Goal: Check status: Check status

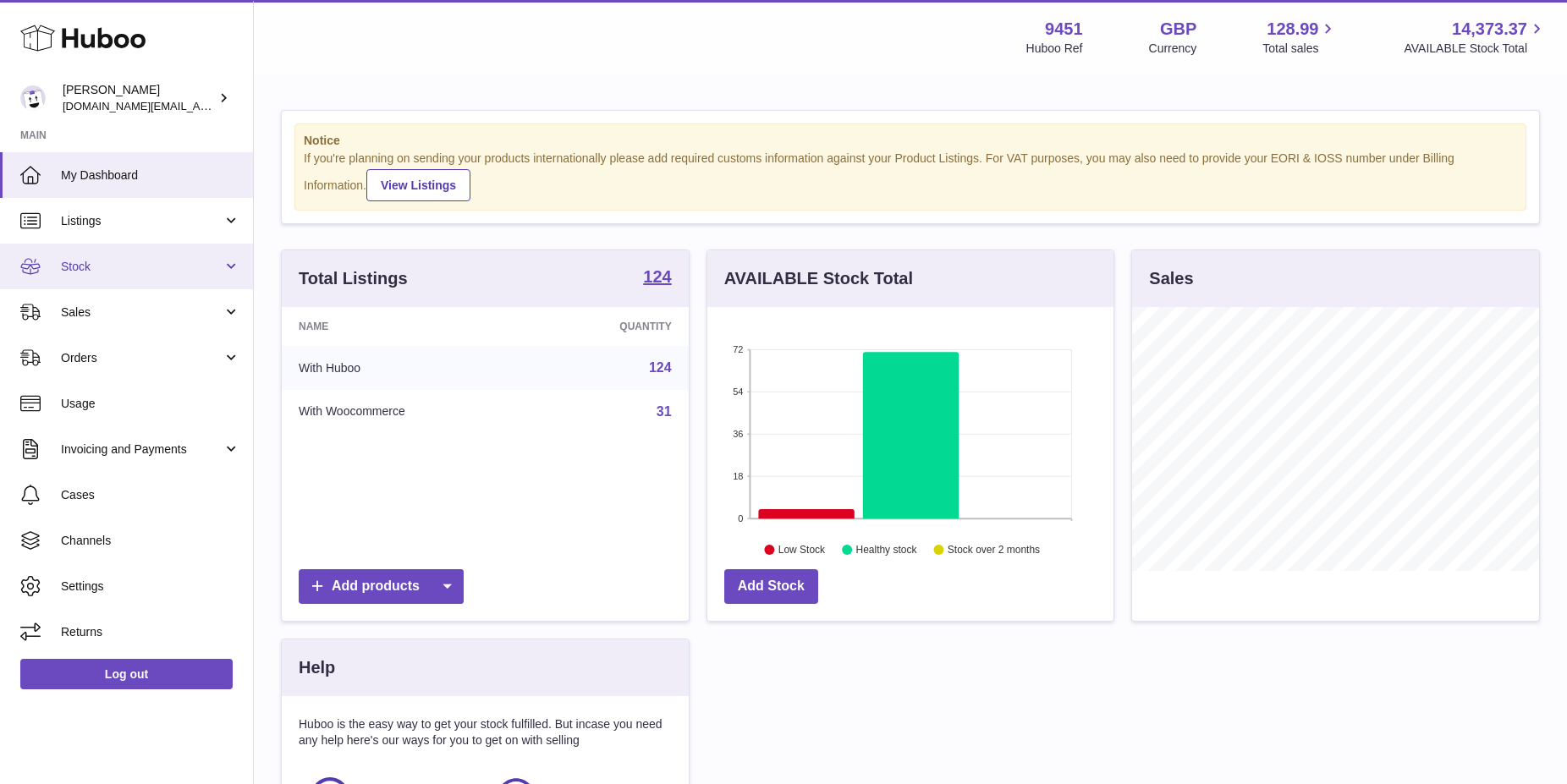
scroll to position [264, 407]
click at [184, 283] on link "Stock" at bounding box center [127, 266] width 253 height 45
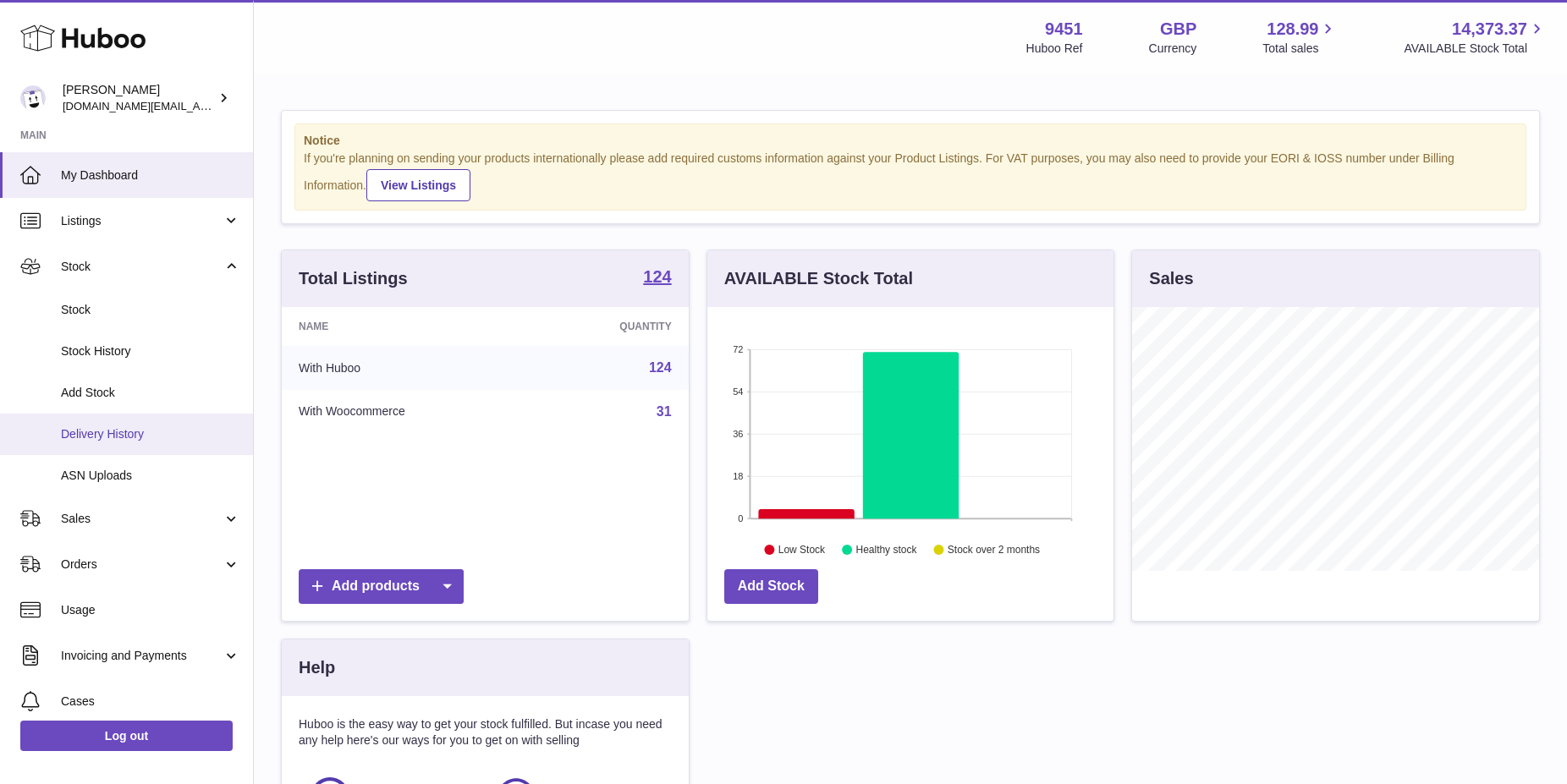
click at [160, 438] on span "Delivery History" at bounding box center [150, 434] width 179 height 16
click at [136, 441] on span "Delivery History" at bounding box center [150, 434] width 179 height 16
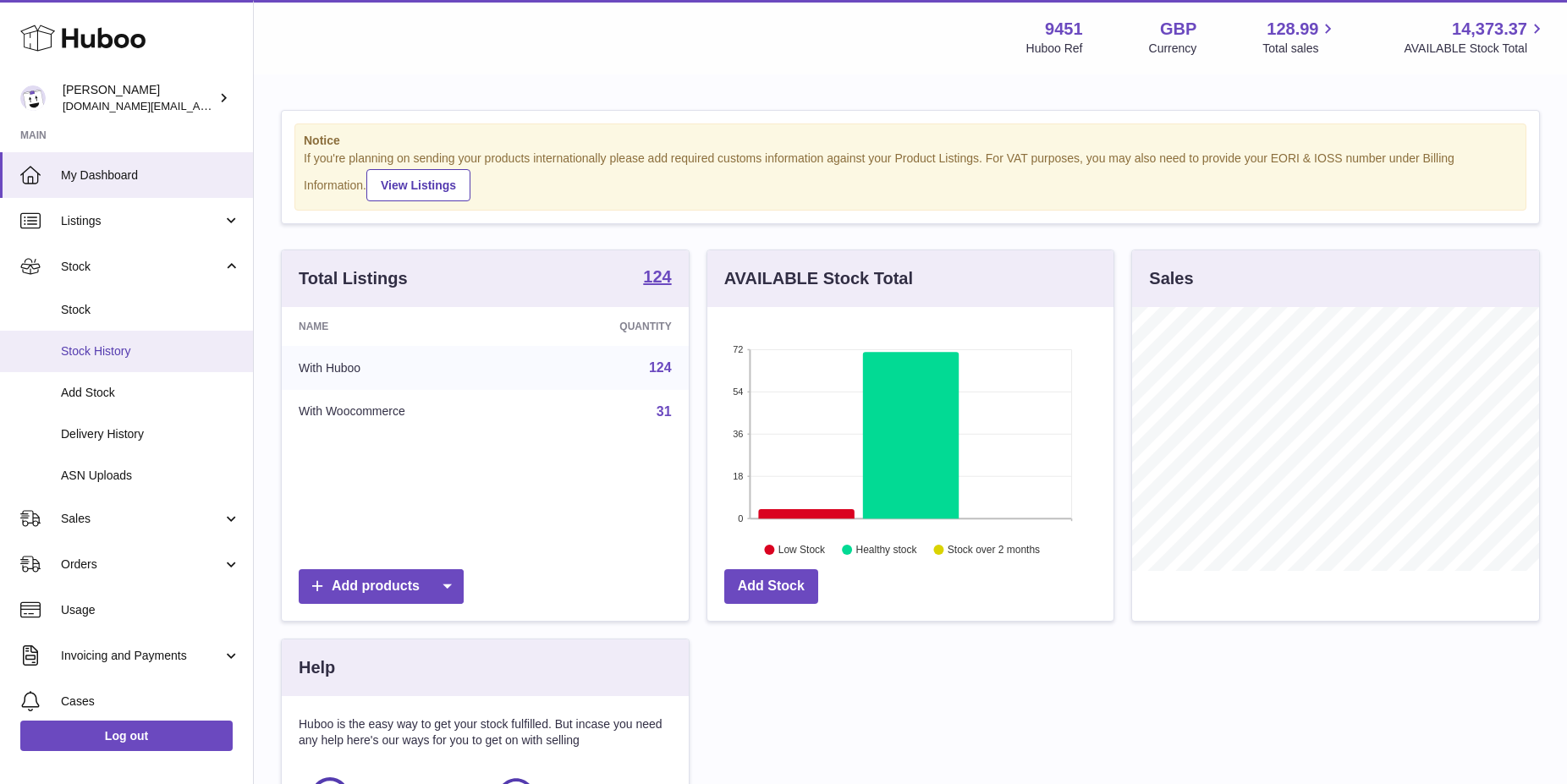
click at [119, 361] on link "Stock History" at bounding box center [127, 351] width 253 height 42
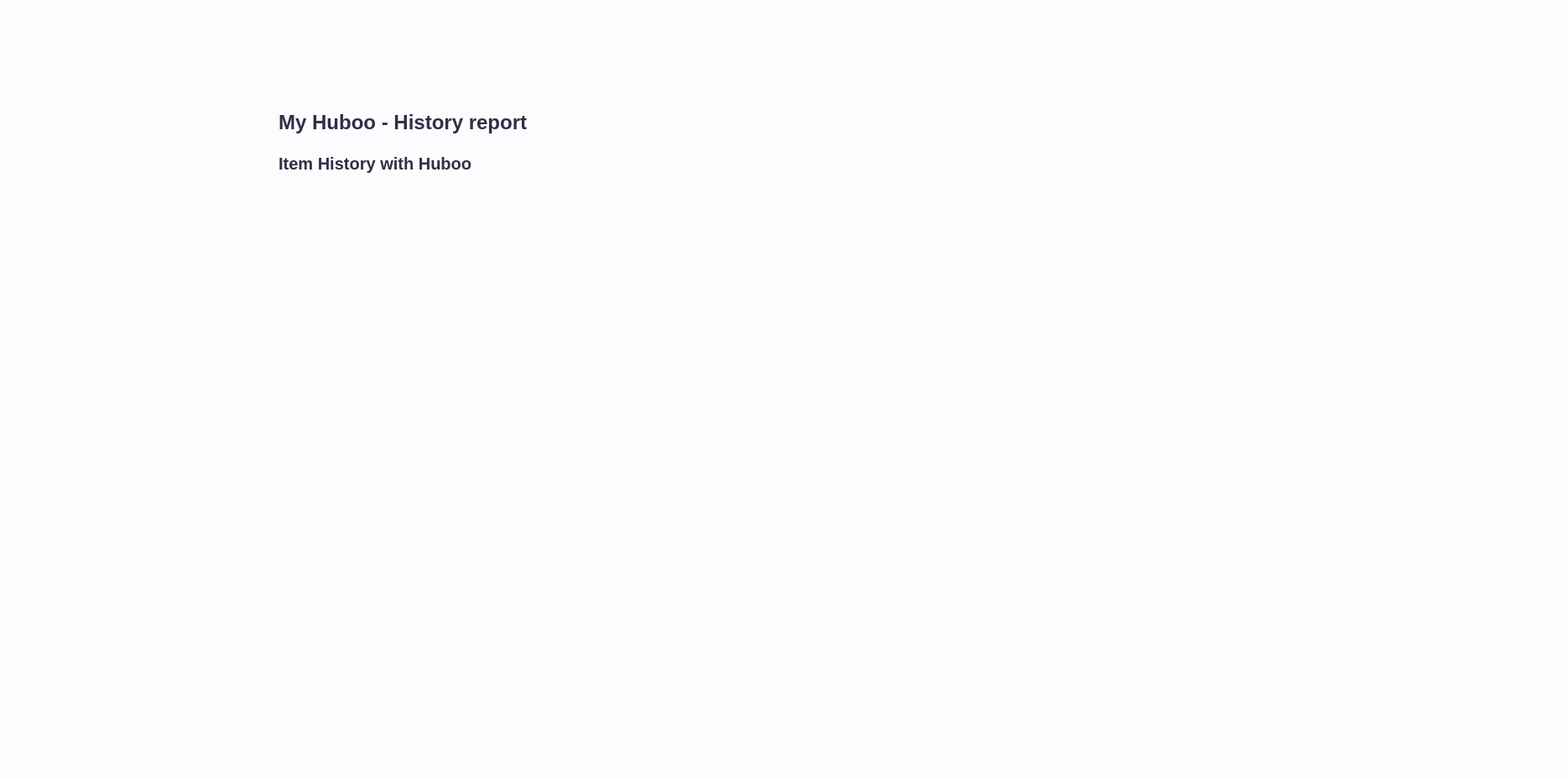
click at [531, 490] on div "My Huboo - History report Item History with [PERSON_NAME]" at bounding box center [911, 389] width 1317 height 778
click at [577, 555] on div "My Huboo - History report Item History with [PERSON_NAME]" at bounding box center [911, 389] width 1317 height 778
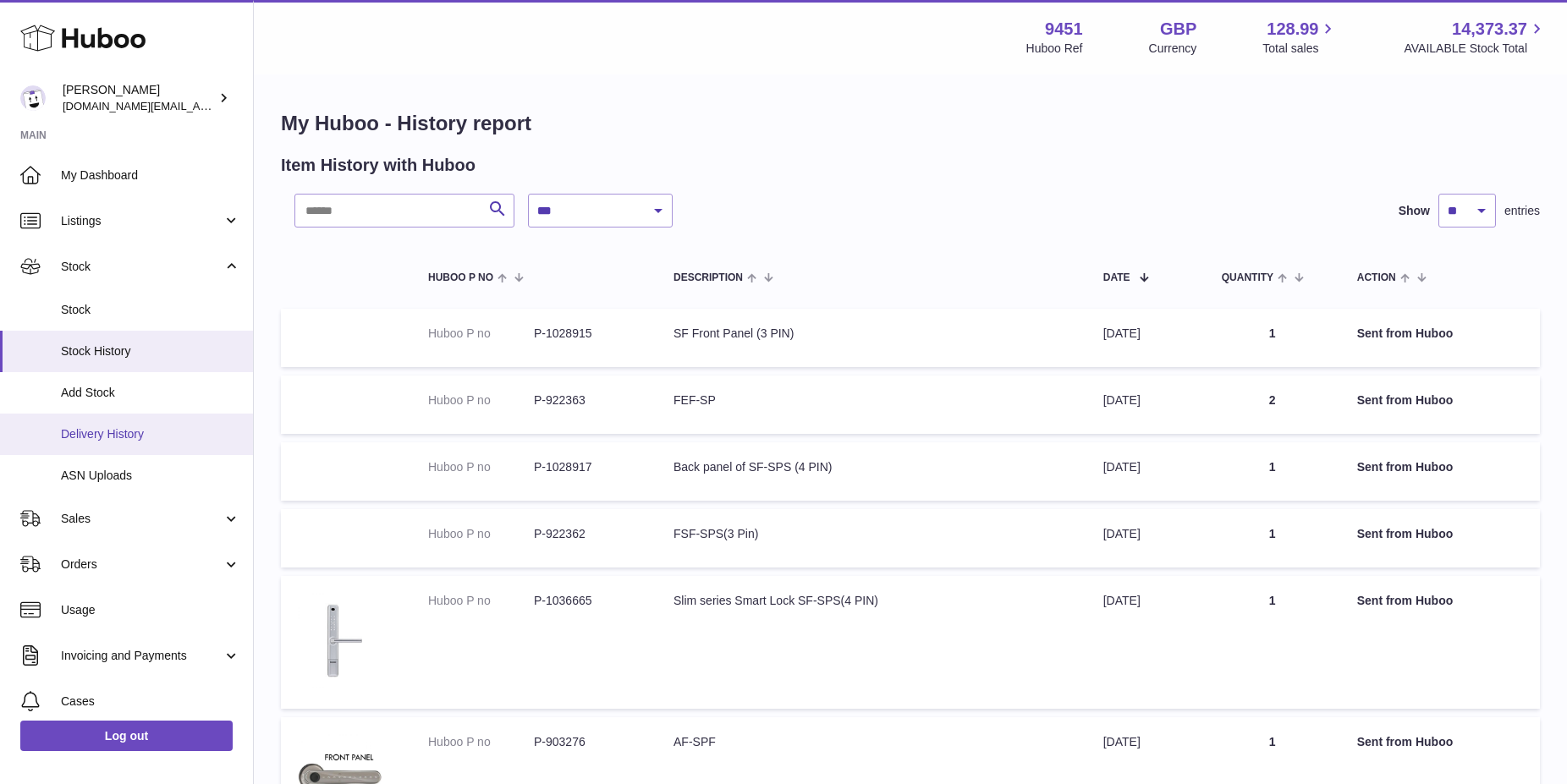
click at [132, 437] on span "Delivery History" at bounding box center [150, 434] width 179 height 16
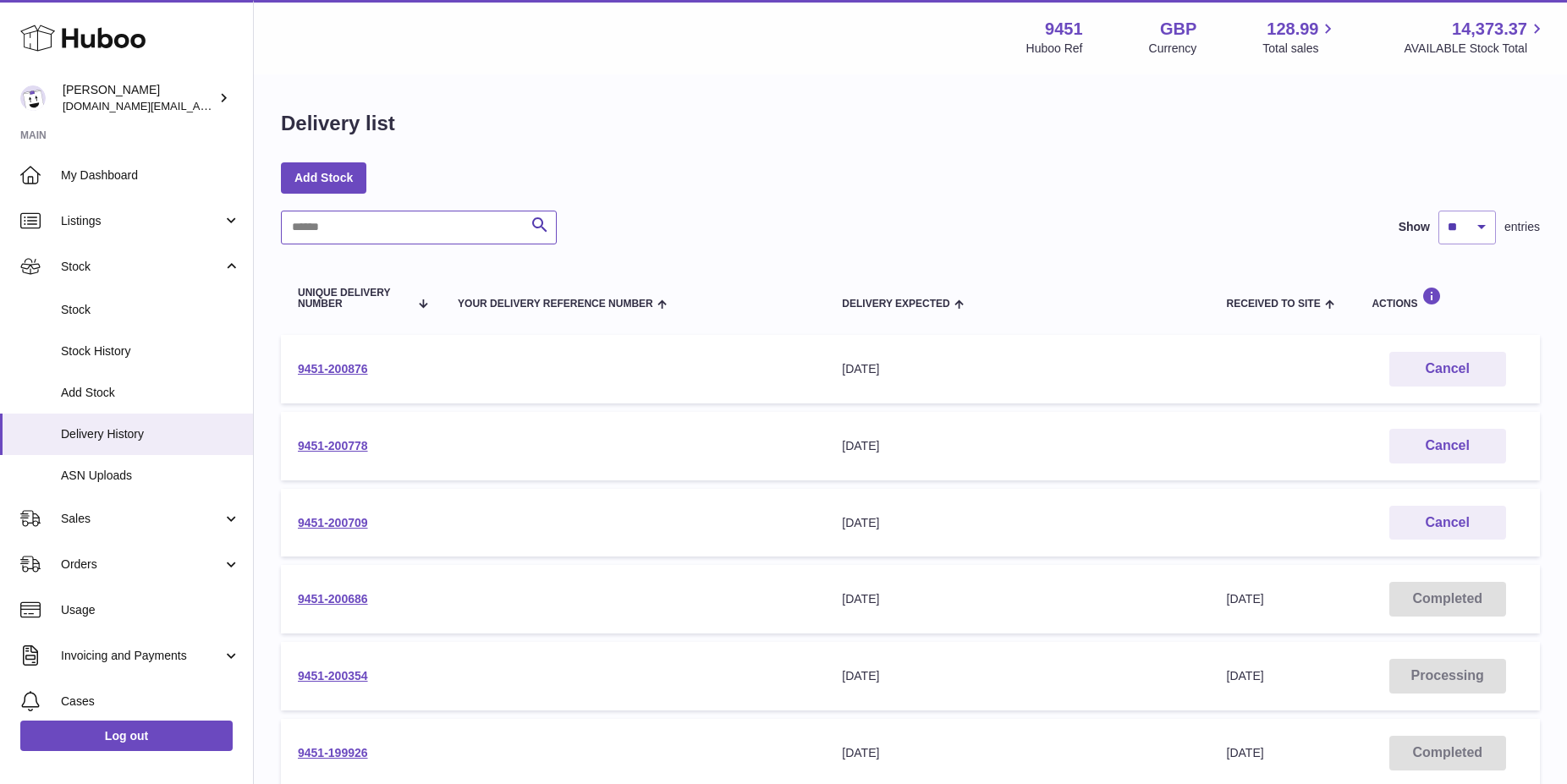
click at [458, 240] on input "text" at bounding box center [418, 227] width 276 height 34
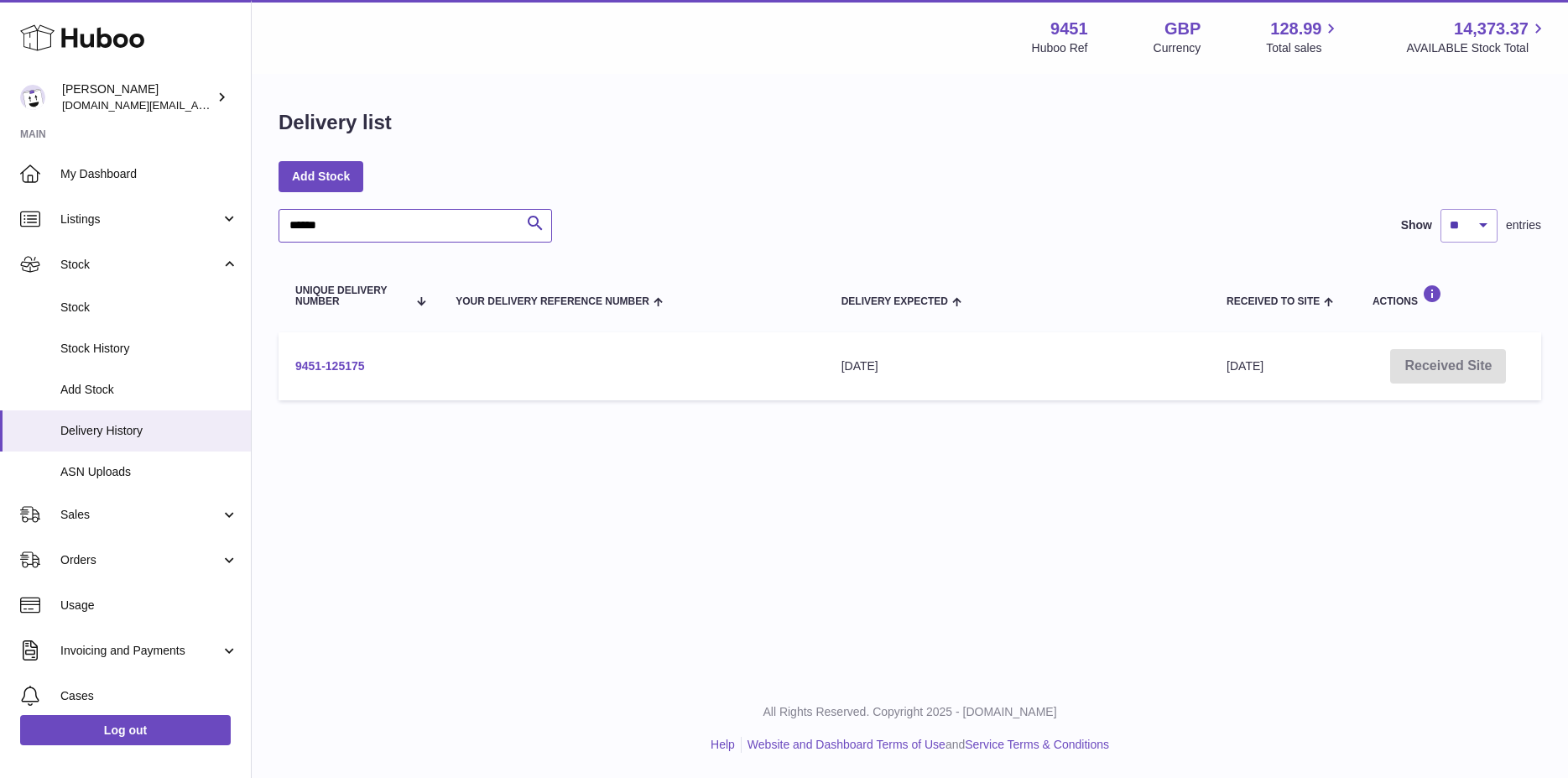
type input "******"
click at [338, 362] on link "9451-125175" at bounding box center [330, 366] width 70 height 14
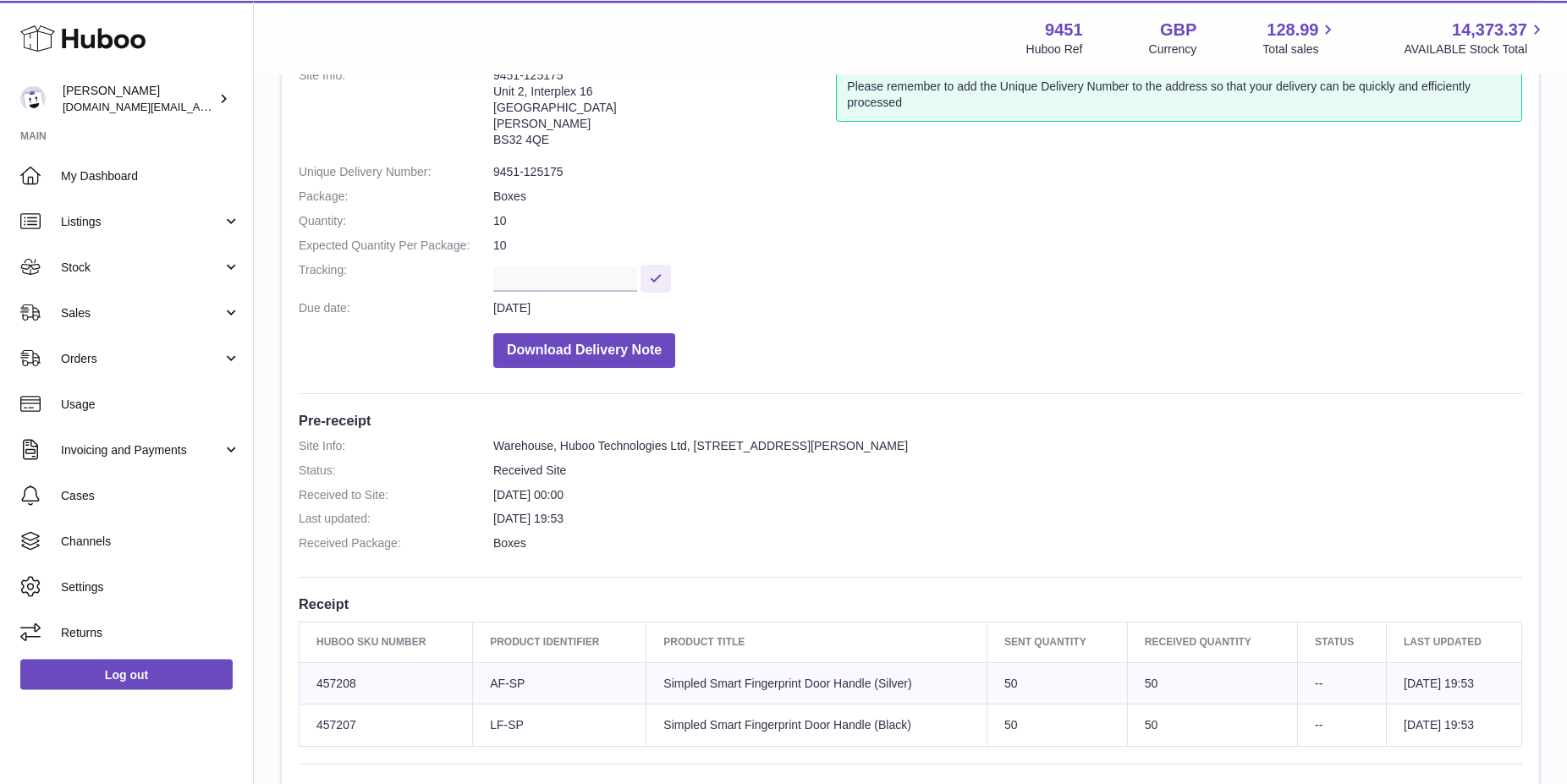
scroll to position [121, 0]
